Goal: Find specific page/section: Find specific page/section

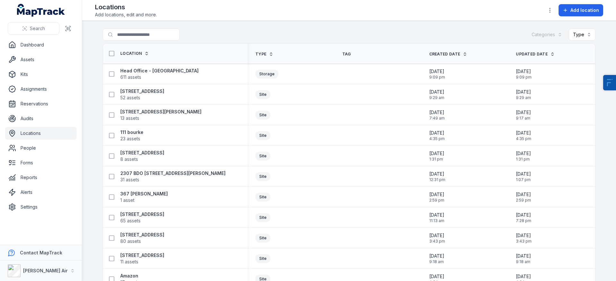
click at [150, 29] on main "Search for locations Categories Type Location Type Tag Created Date Updated Dat…" at bounding box center [349, 151] width 534 height 261
click at [151, 37] on input "Search for locations" at bounding box center [154, 35] width 103 height 12
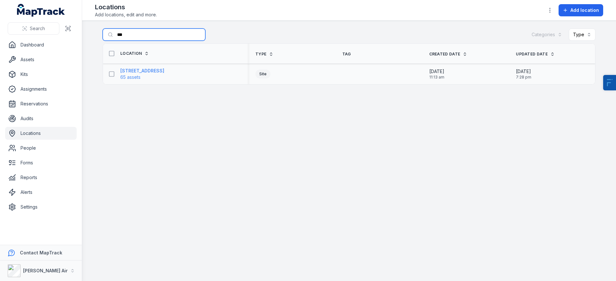
type input "***"
click at [140, 74] on span "65 assets" at bounding box center [130, 77] width 20 height 6
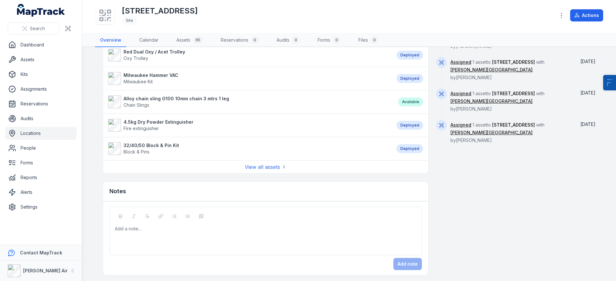
scroll to position [502, 0]
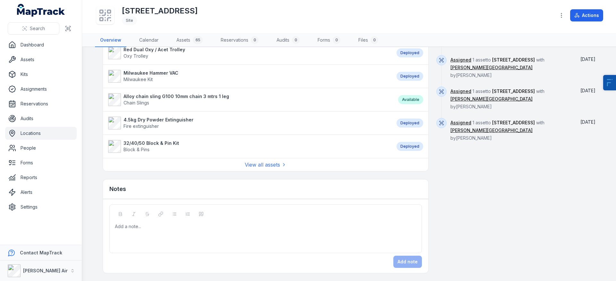
click at [168, 96] on strong "Alloy chain sling G100 10mm chain 3 mtrs 1 leg" at bounding box center [177, 96] width 106 height 6
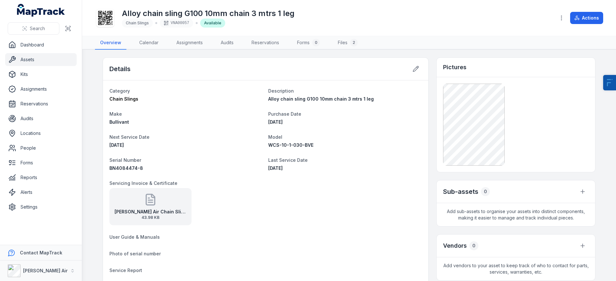
scroll to position [8, 0]
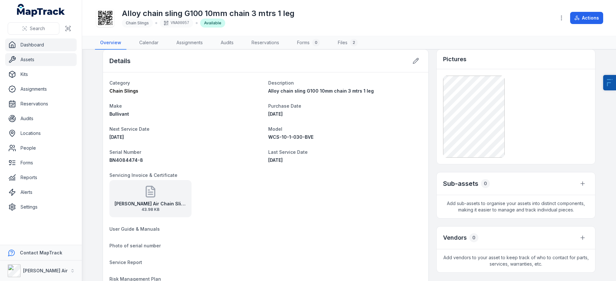
click at [45, 42] on link "Dashboard" at bounding box center [41, 45] width 72 height 13
click at [40, 42] on link "Dashboard" at bounding box center [41, 45] width 72 height 13
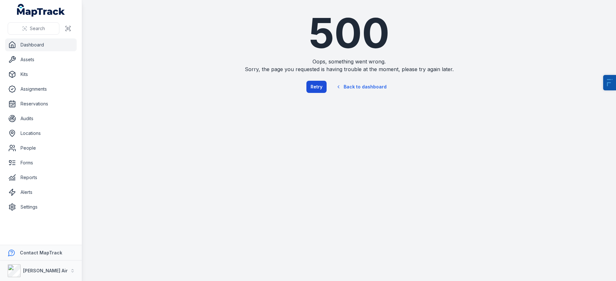
click at [323, 87] on button "Retry" at bounding box center [316, 87] width 20 height 12
click at [52, 52] on ul "Dashboard Assets Kits Assignments Reservations Audits Locations People Forms Re…" at bounding box center [41, 126] width 72 height 175
click at [54, 46] on link "Dashboard" at bounding box center [41, 45] width 72 height 13
click at [53, 46] on link "Dashboard" at bounding box center [41, 45] width 72 height 13
click at [37, 63] on link "Assets" at bounding box center [41, 59] width 72 height 13
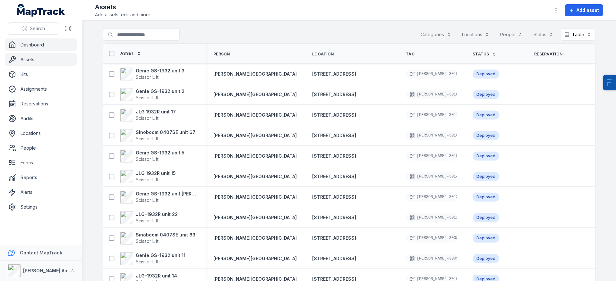
click at [47, 47] on link "Dashboard" at bounding box center [41, 45] width 72 height 13
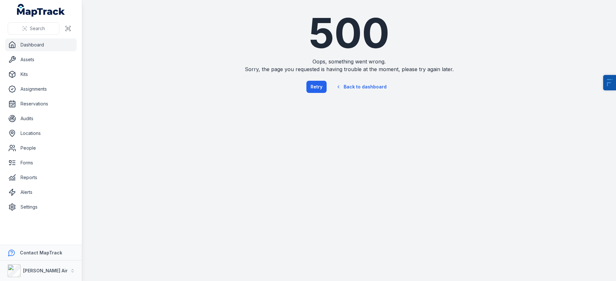
click at [47, 47] on link "Dashboard" at bounding box center [41, 45] width 72 height 13
click at [364, 90] on link "Back to dashboard" at bounding box center [362, 87] width 62 height 15
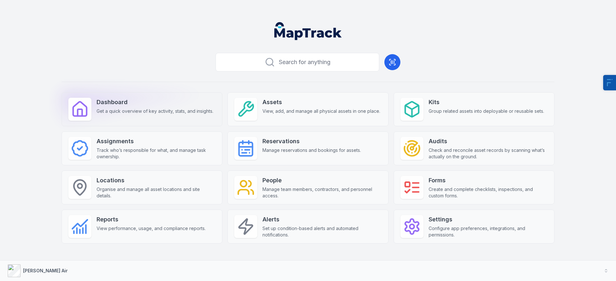
click at [108, 112] on span "Get a quick overview of key activity, stats, and insights." at bounding box center [155, 111] width 117 height 6
click at [141, 101] on strong "Dashboard" at bounding box center [155, 102] width 117 height 9
